Goal: Task Accomplishment & Management: Manage account settings

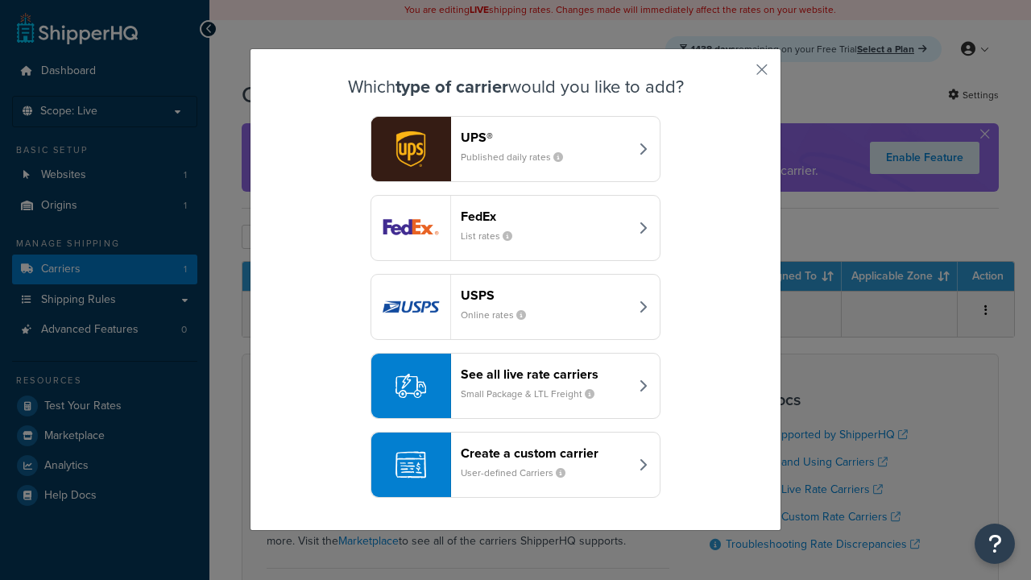
click at [544, 217] on header "FedEx" at bounding box center [545, 216] width 168 height 15
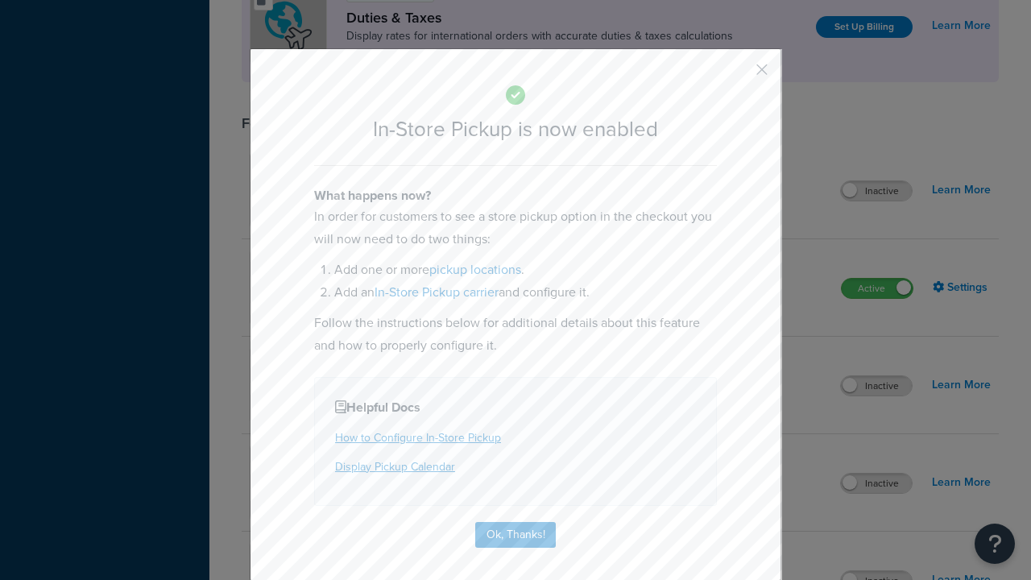
click at [738, 73] on button "button" at bounding box center [738, 75] width 4 height 4
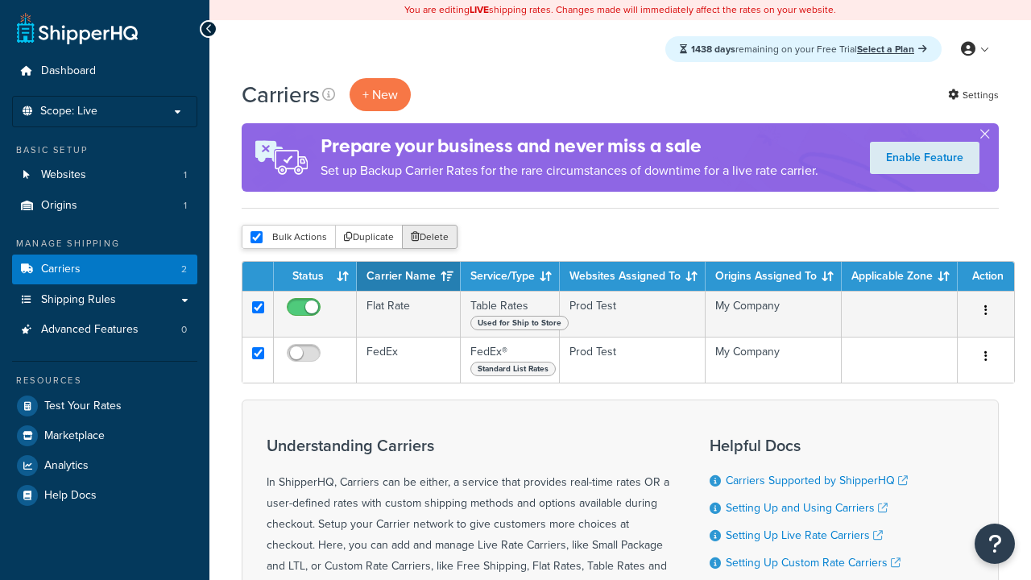
click at [428, 238] on button "Delete" at bounding box center [430, 237] width 56 height 24
